Goal: Information Seeking & Learning: Learn about a topic

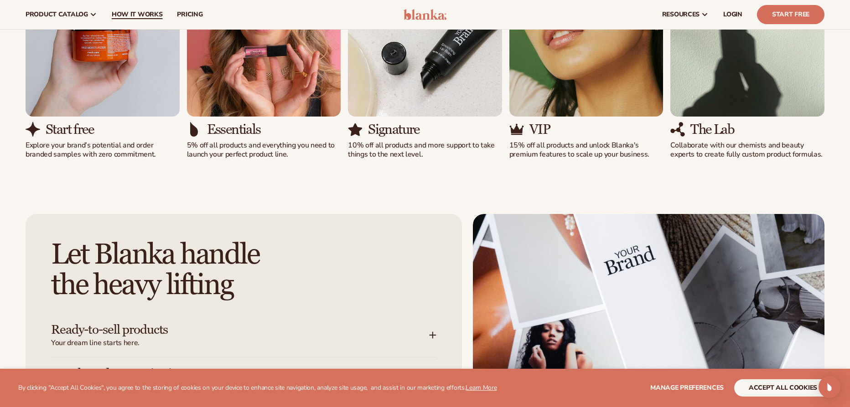
scroll to position [957, 0]
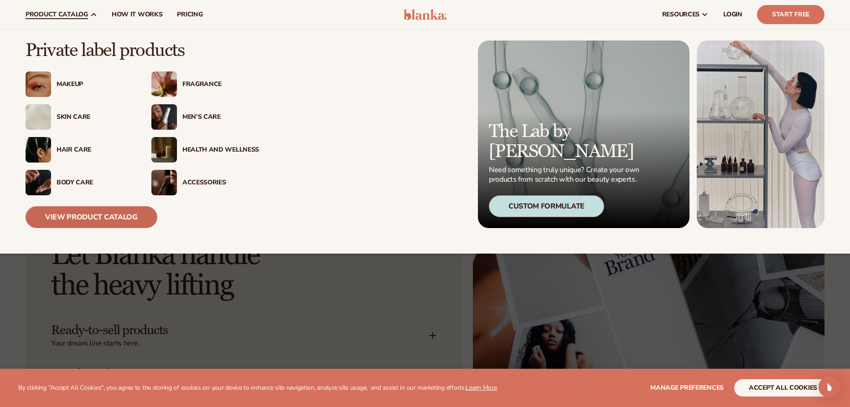
click at [137, 216] on link "View Product Catalog" at bounding box center [92, 217] width 132 height 22
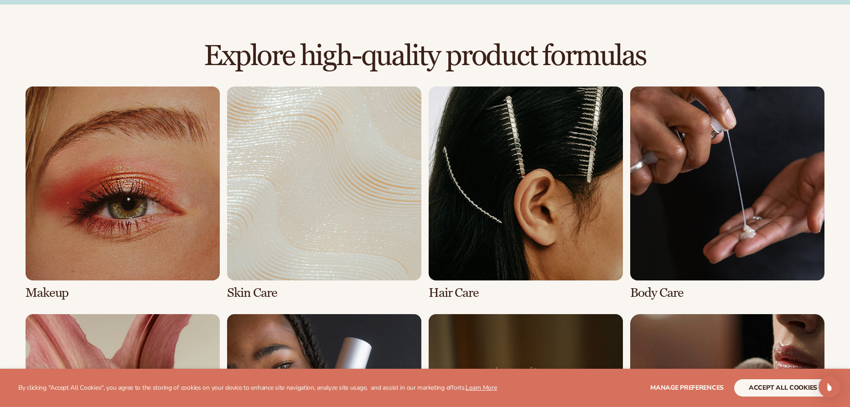
scroll to position [684, 0]
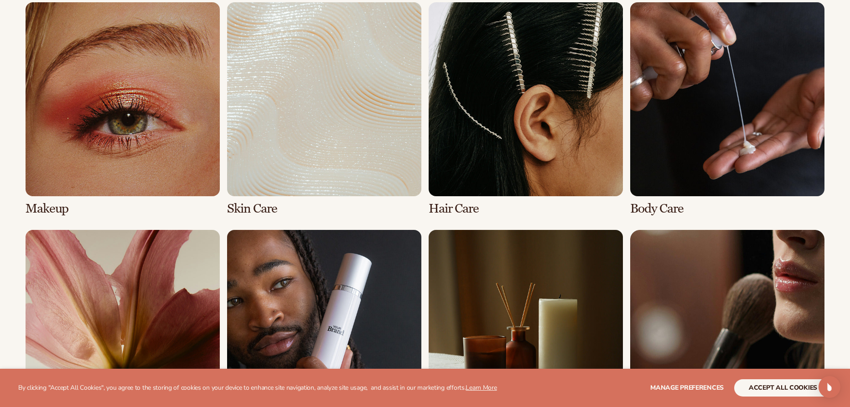
click at [160, 115] on link "1 / 8" at bounding box center [123, 109] width 194 height 214
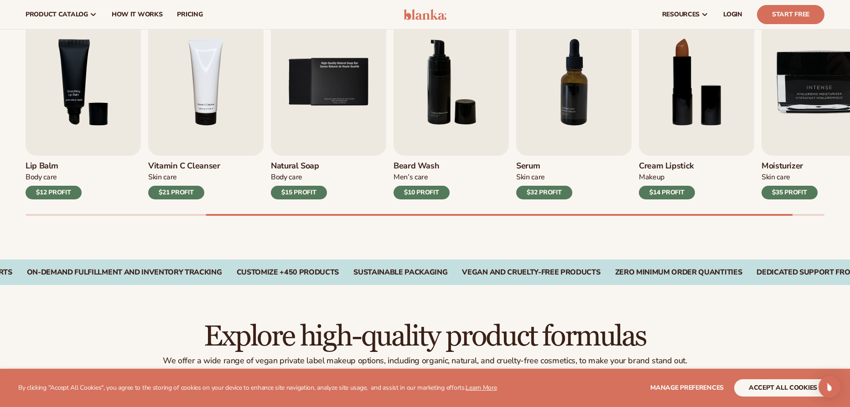
scroll to position [456, 0]
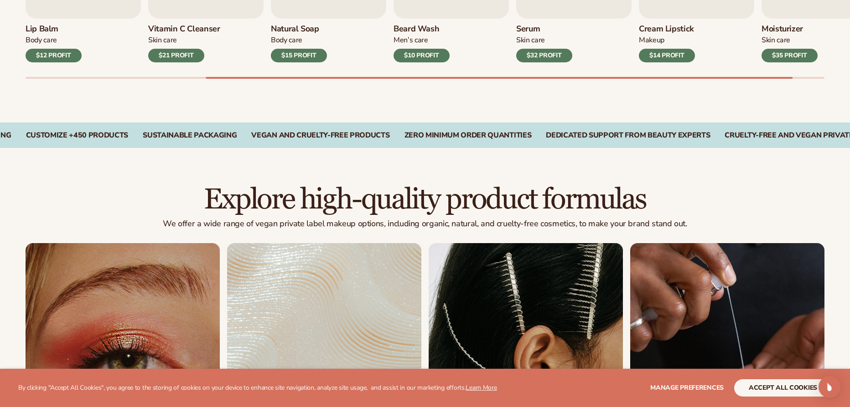
click at [129, 139] on div "CUSTOMIZE +450 PRODUCTS" at bounding box center [77, 135] width 103 height 9
click at [181, 138] on div "CUSTOMIZE +450 PRODUCTS" at bounding box center [167, 135] width 103 height 9
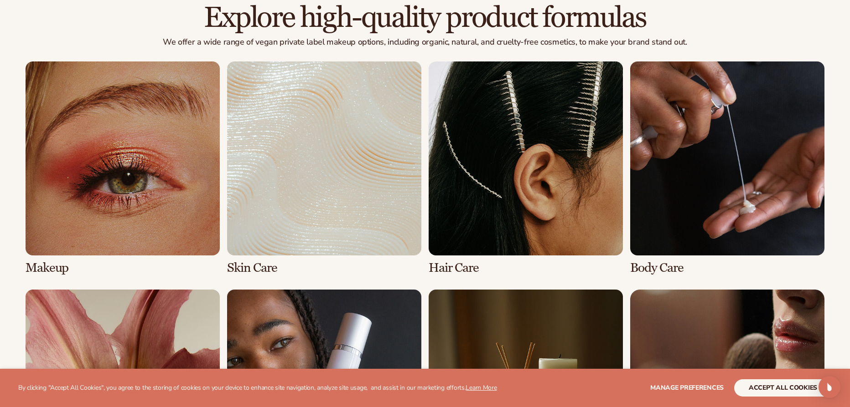
scroll to position [638, 0]
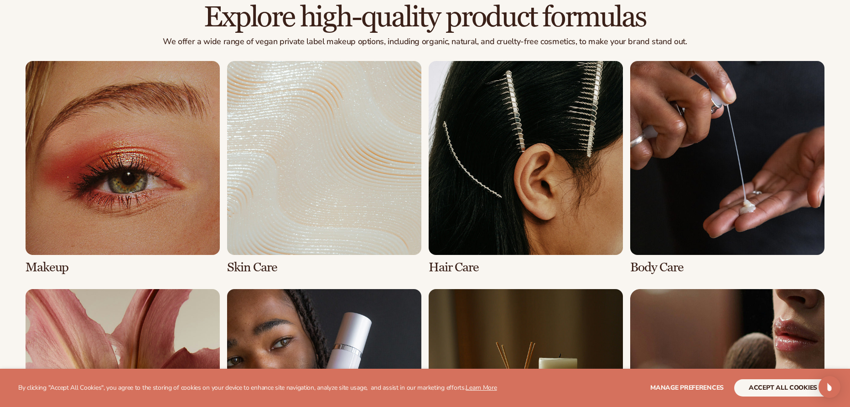
click at [161, 158] on link "1 / 8" at bounding box center [123, 168] width 194 height 214
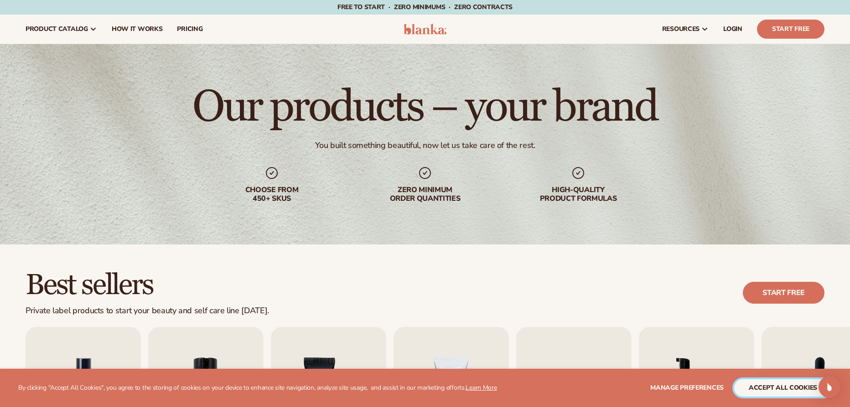
click at [764, 385] on button "accept all cookies" at bounding box center [783, 388] width 98 height 17
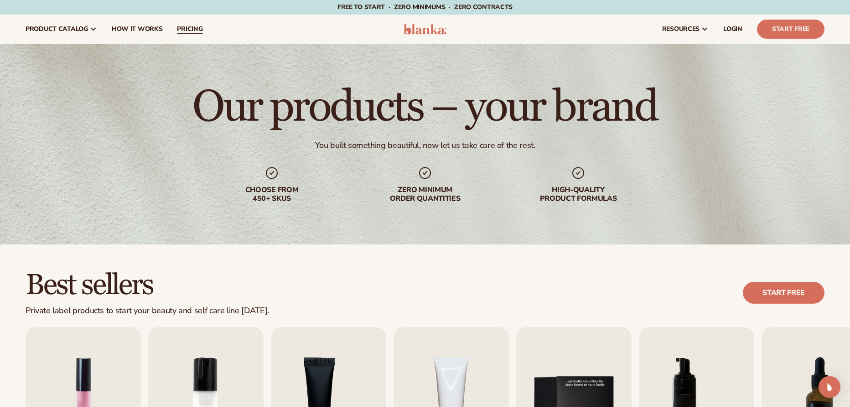
click at [187, 32] on span "pricing" at bounding box center [190, 29] width 26 height 7
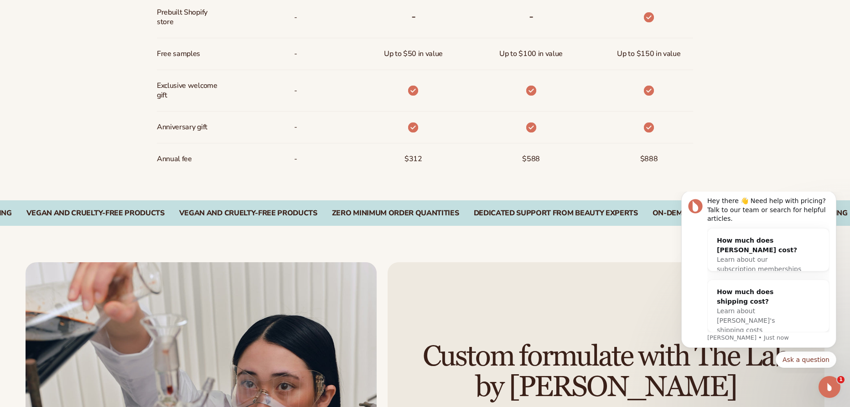
scroll to position [820, 0]
click at [775, 294] on div "How much does shipping cost?" at bounding box center [759, 297] width 85 height 19
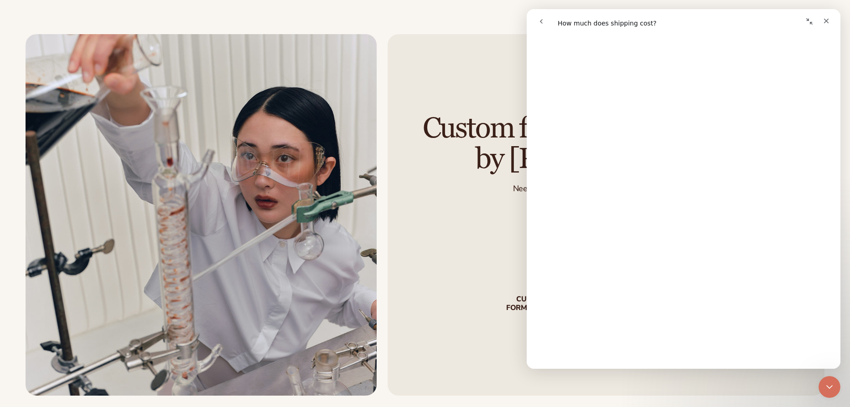
scroll to position [456, 0]
